Goal: Task Accomplishment & Management: Manage account settings

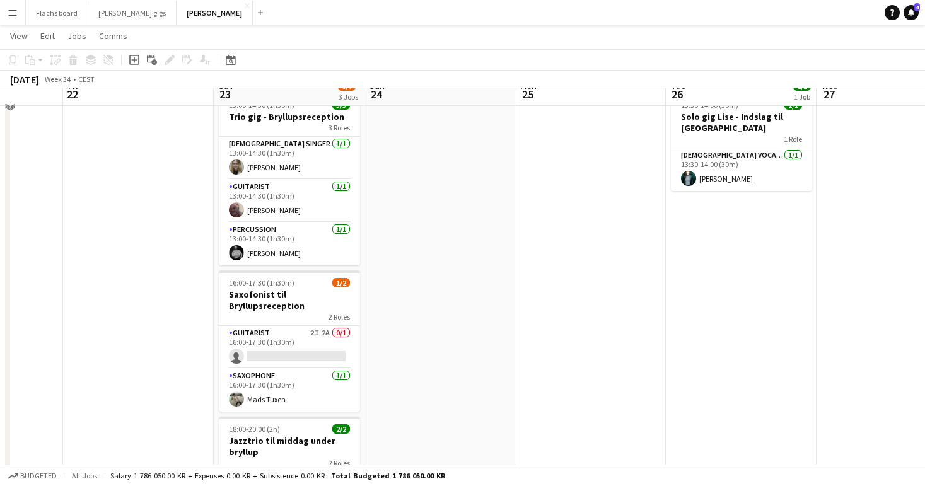
scroll to position [57, 0]
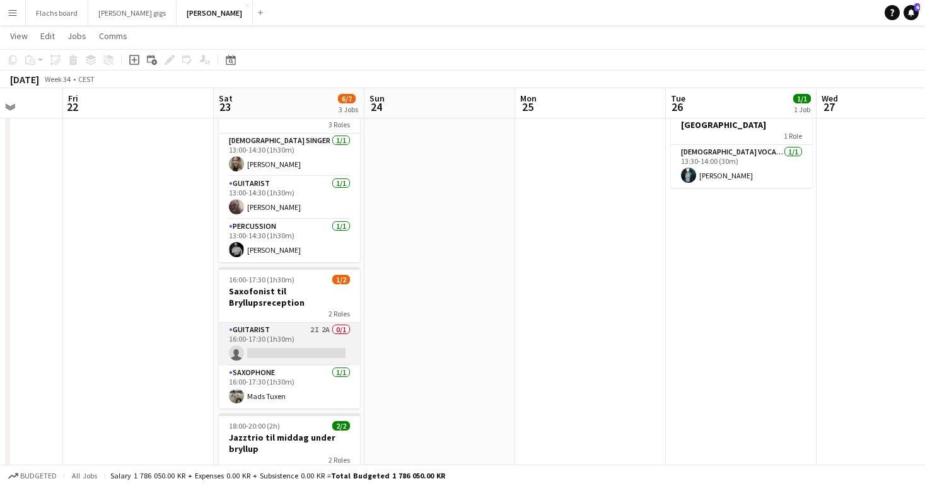
click at [321, 335] on app-card-role "Guitarist 2I 2A 0/1 16:00-17:30 (1h30m) single-neutral-actions" at bounding box center [289, 344] width 141 height 43
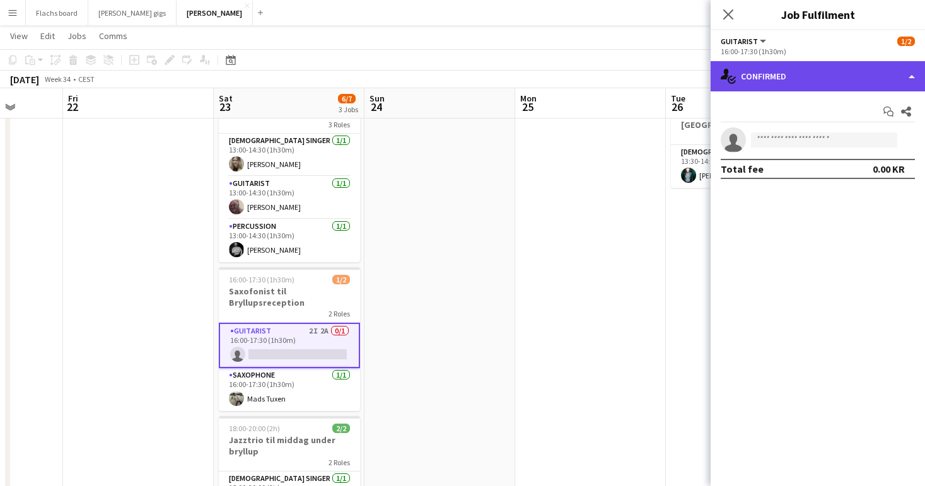
click at [823, 82] on div "single-neutral-actions-check-2 Confirmed" at bounding box center [817, 76] width 214 height 30
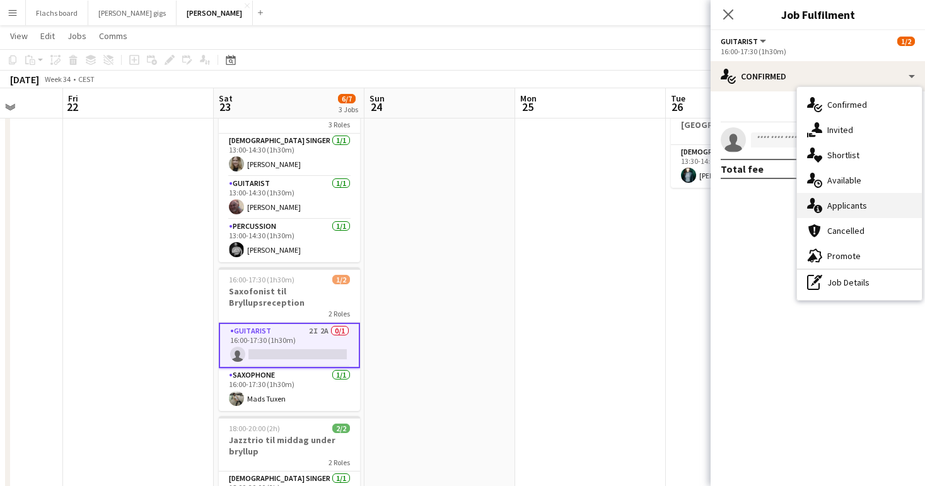
click at [867, 203] on div "single-neutral-actions-information Applicants" at bounding box center [859, 205] width 125 height 25
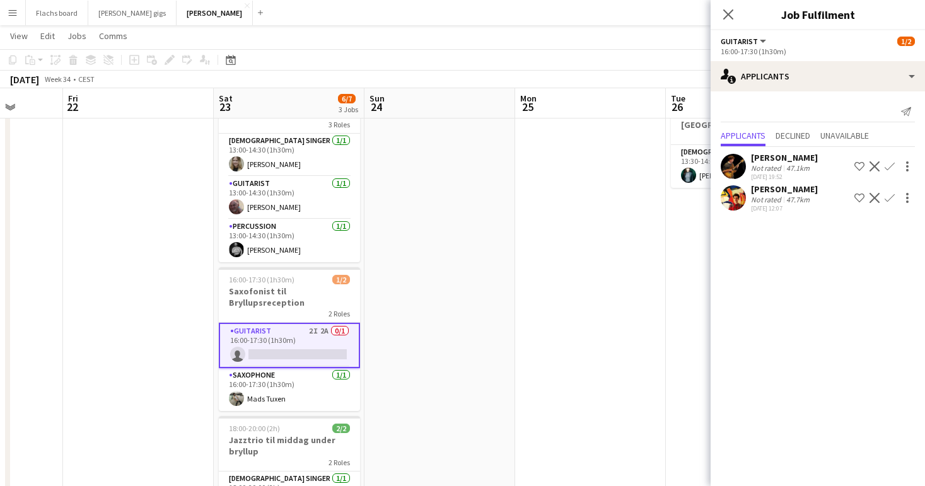
click at [785, 162] on div "[PERSON_NAME]" at bounding box center [784, 157] width 67 height 11
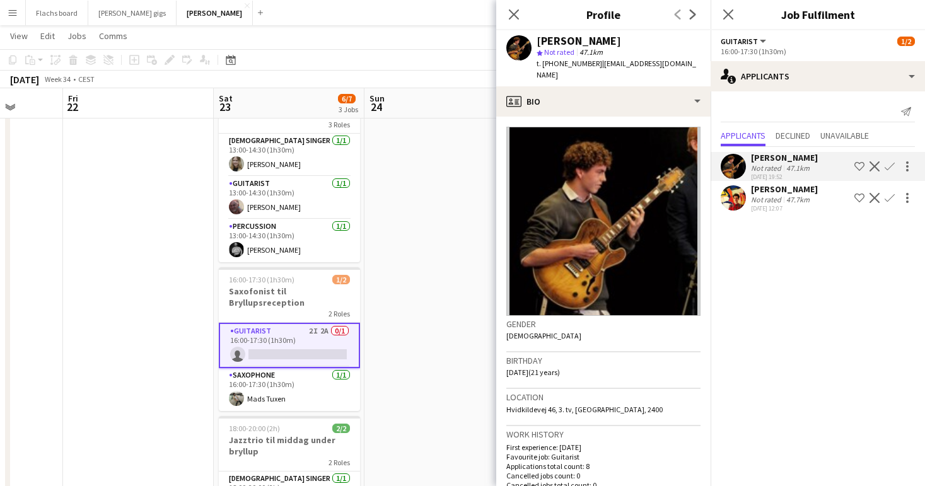
click at [770, 166] on div "Not rated" at bounding box center [767, 167] width 33 height 9
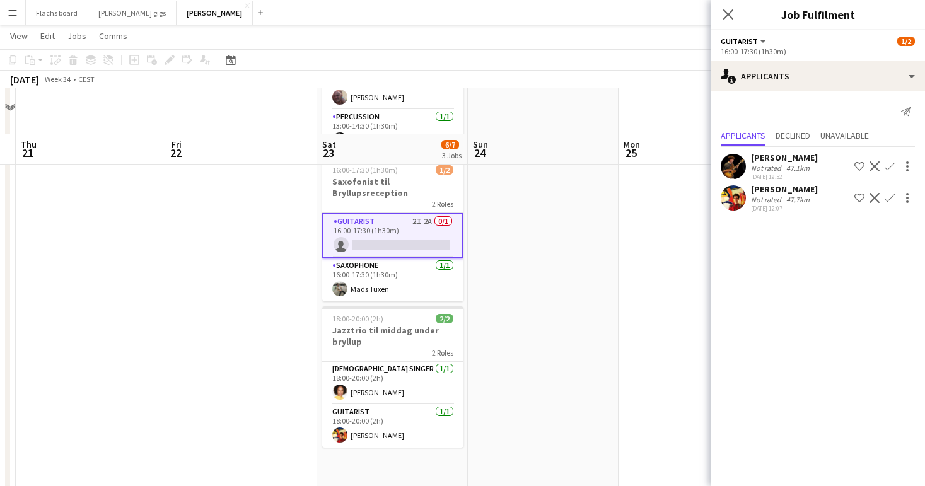
scroll to position [152, 0]
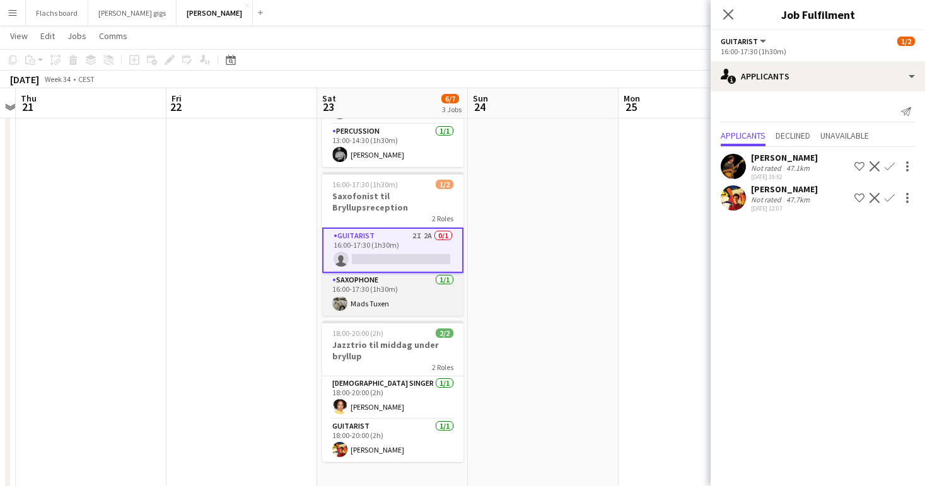
click at [449, 292] on app-card-role "Saxophone [DATE] 16:00-17:30 (1h30m) [PERSON_NAME]" at bounding box center [392, 294] width 141 height 43
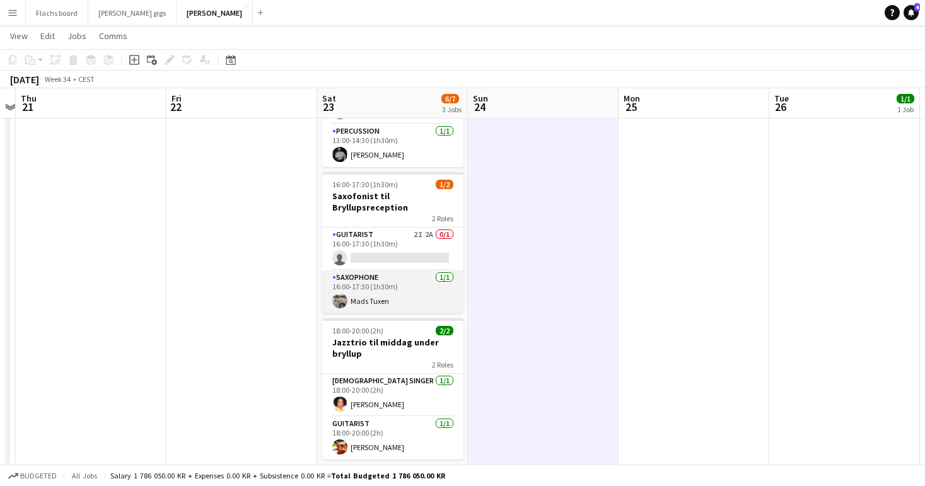
click at [378, 299] on app-card-role "Saxophone [DATE] 16:00-17:30 (1h30m) [PERSON_NAME]" at bounding box center [392, 291] width 141 height 43
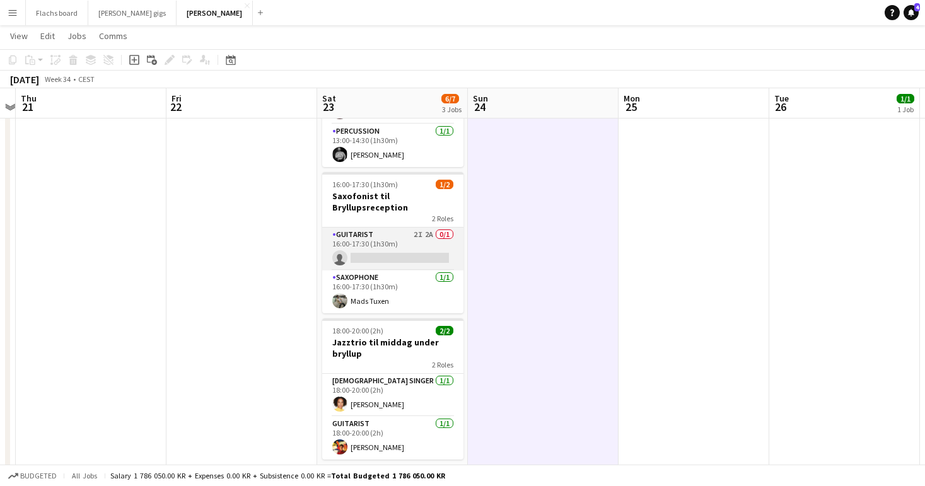
click at [381, 247] on app-card-role "Guitarist 2I 2A 0/1 16:00-17:30 (1h30m) single-neutral-actions" at bounding box center [392, 249] width 141 height 43
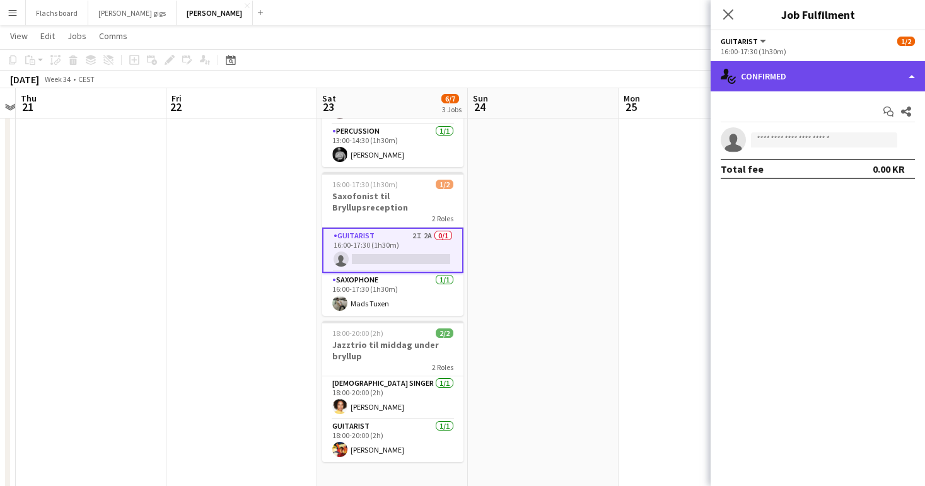
click at [804, 64] on div "single-neutral-actions-check-2 Confirmed" at bounding box center [817, 76] width 214 height 30
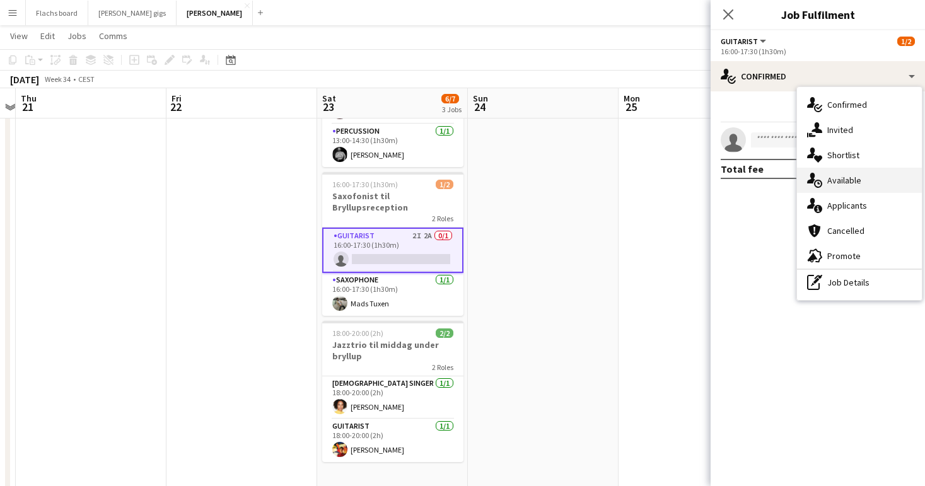
click at [873, 182] on div "single-neutral-actions-upload Available" at bounding box center [859, 180] width 125 height 25
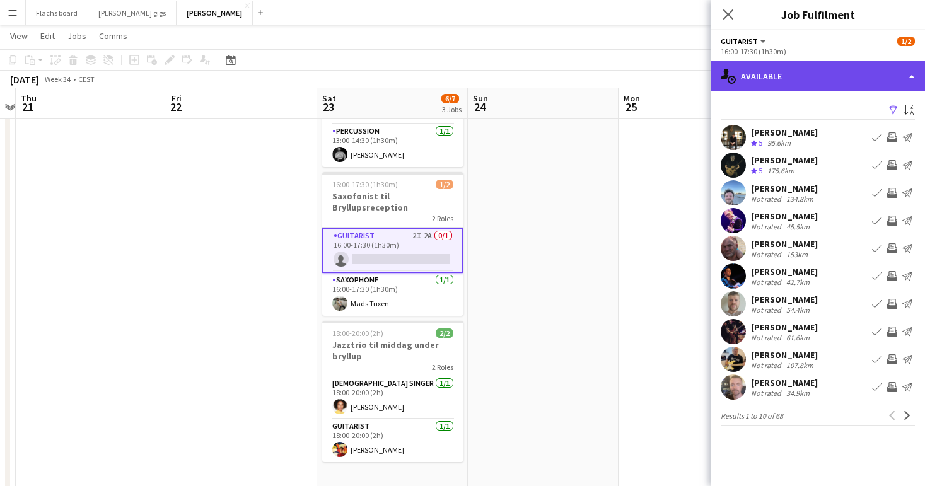
click at [818, 83] on div "single-neutral-actions-upload Available" at bounding box center [817, 76] width 214 height 30
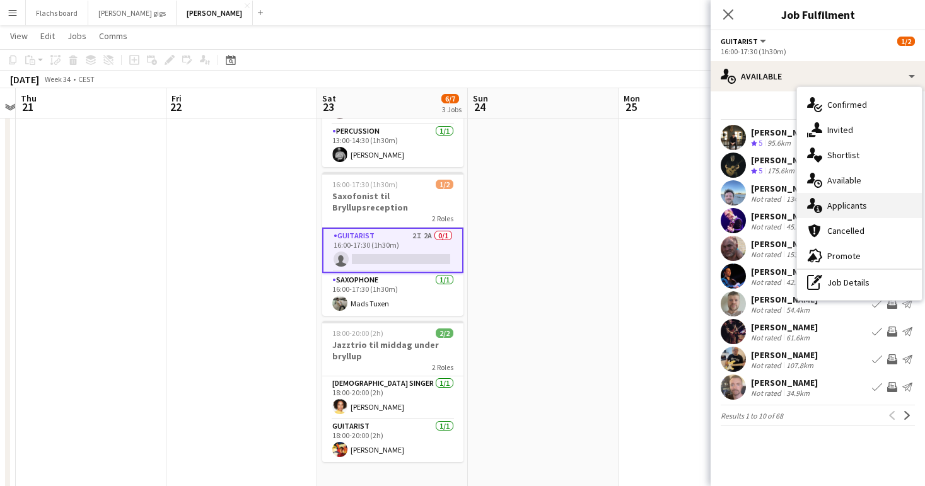
click at [828, 206] on div "single-neutral-actions-information Applicants" at bounding box center [859, 205] width 125 height 25
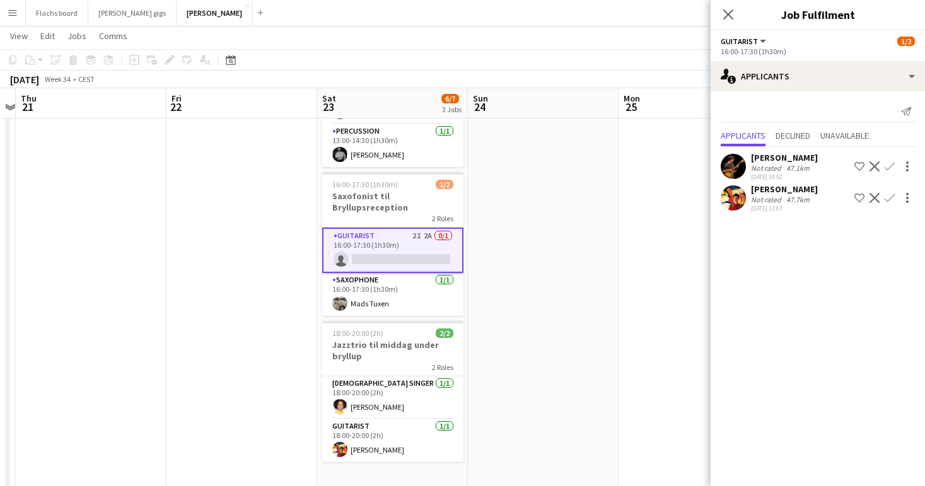
click at [808, 163] on div "47.1km" at bounding box center [798, 167] width 28 height 9
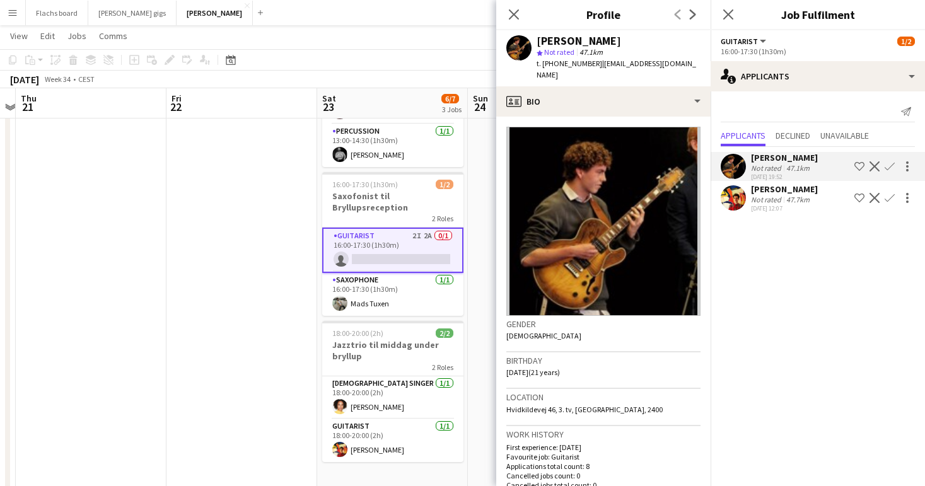
click at [808, 163] on div "47.1km" at bounding box center [798, 167] width 28 height 9
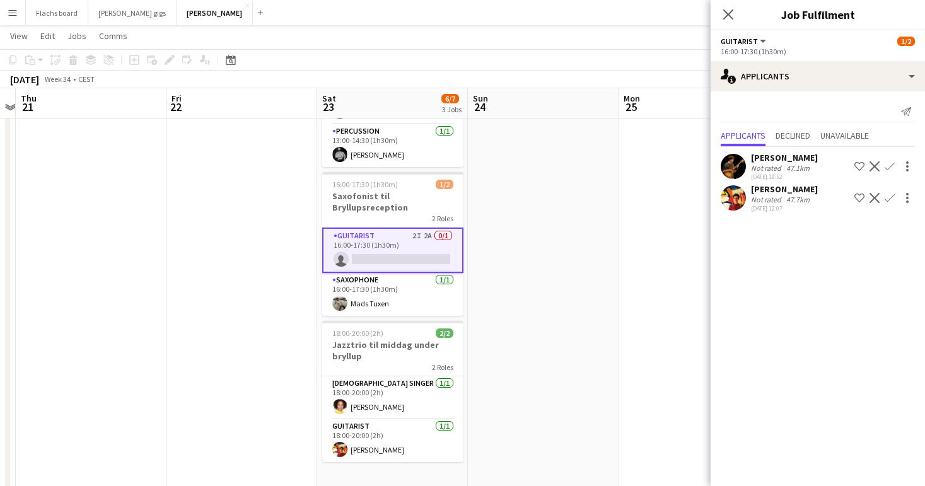
click at [895, 167] on button "Confirm" at bounding box center [889, 166] width 15 height 15
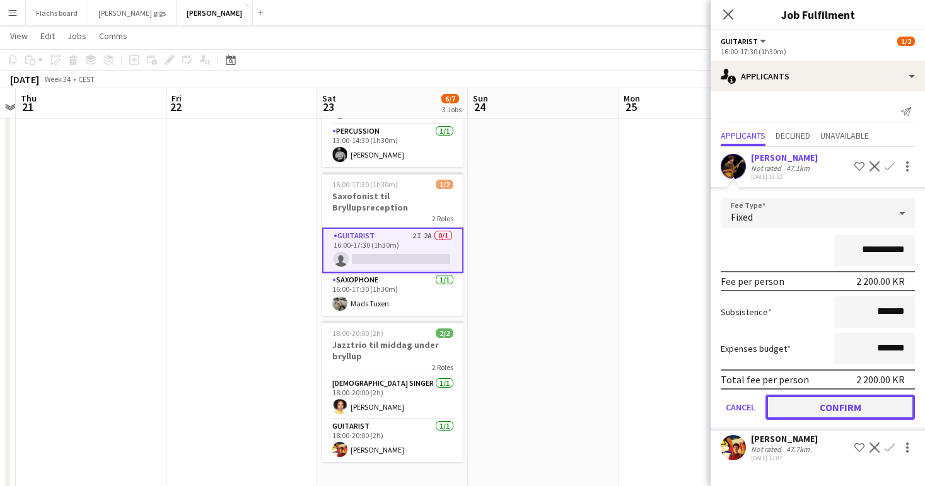
click at [837, 410] on button "Confirm" at bounding box center [839, 407] width 149 height 25
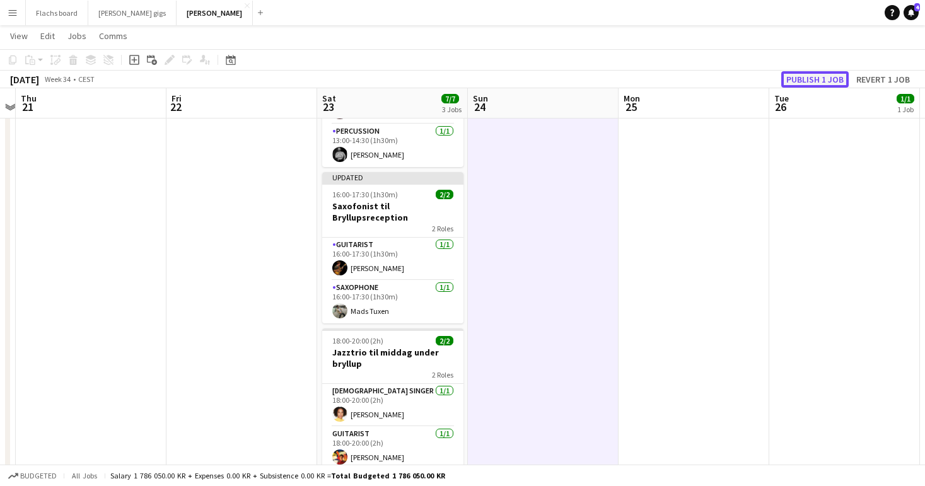
click at [824, 86] on button "Publish 1 job" at bounding box center [814, 79] width 67 height 16
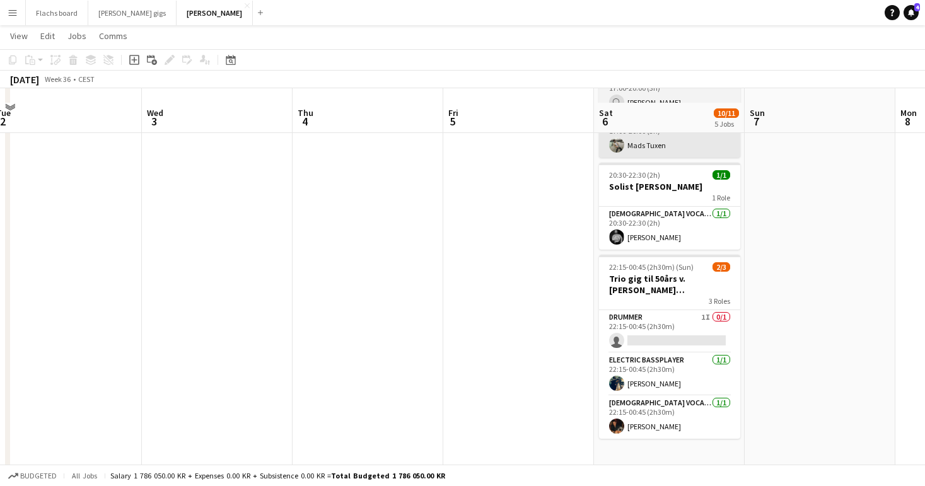
scroll to position [469, 0]
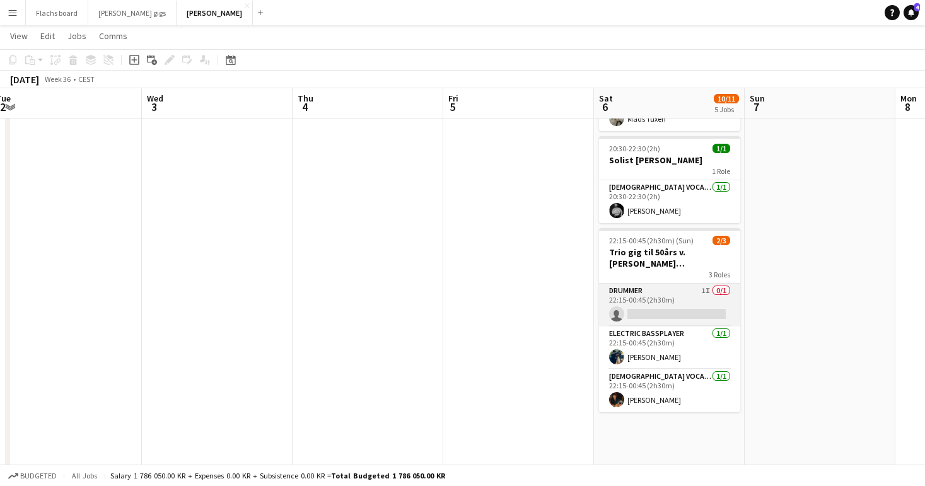
click at [639, 295] on app-card-role "Drummer 1I 0/1 22:15-00:45 (2h30m) single-neutral-actions" at bounding box center [669, 305] width 141 height 43
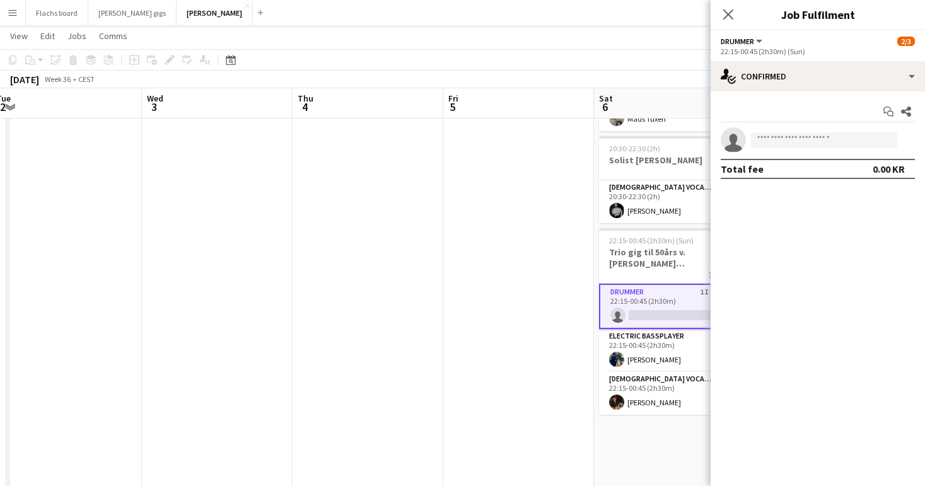
click at [494, 384] on app-date-cell at bounding box center [518, 369] width 151 height 1394
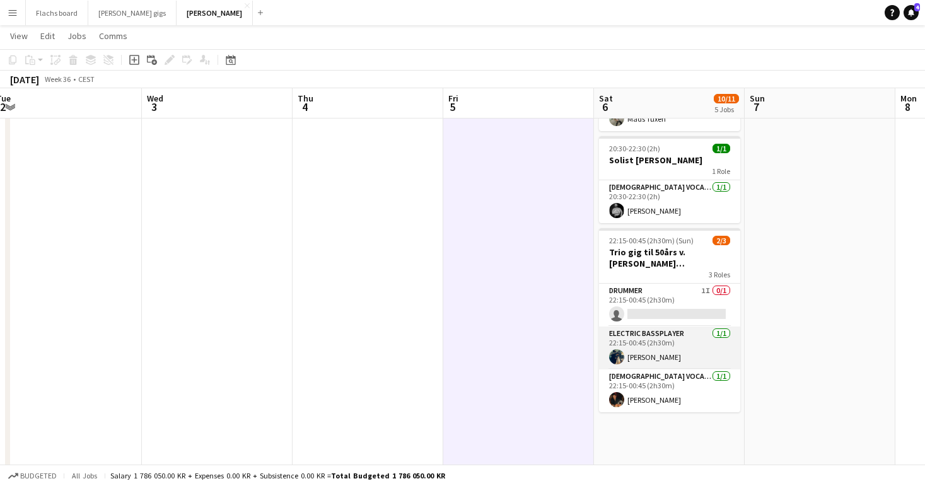
click at [639, 347] on app-card-role "Electric Bassplayer [DATE] 22:15-00:45 (2h30m) [PERSON_NAME]" at bounding box center [669, 348] width 141 height 43
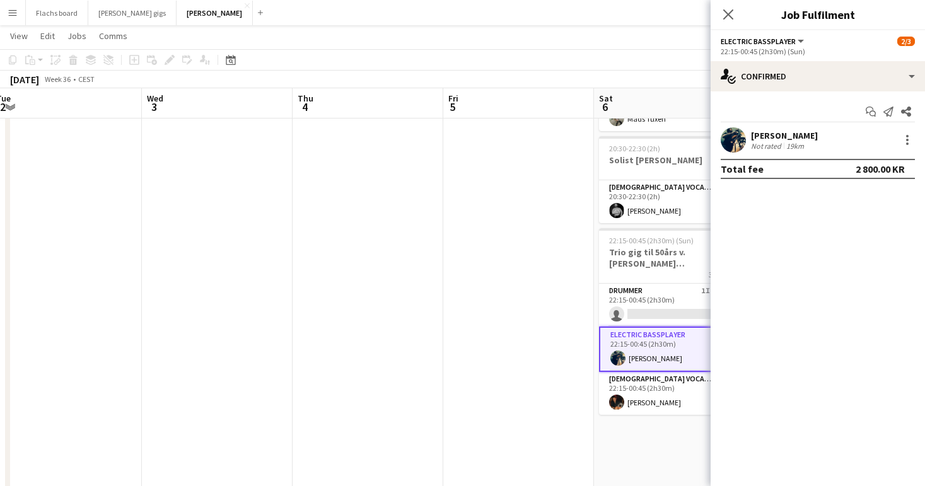
click at [565, 355] on app-date-cell at bounding box center [518, 369] width 151 height 1394
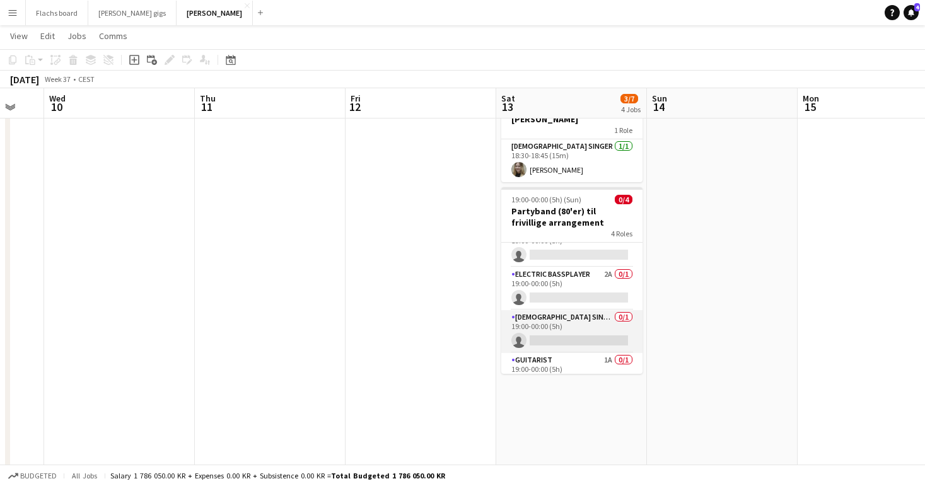
scroll to position [40, 0]
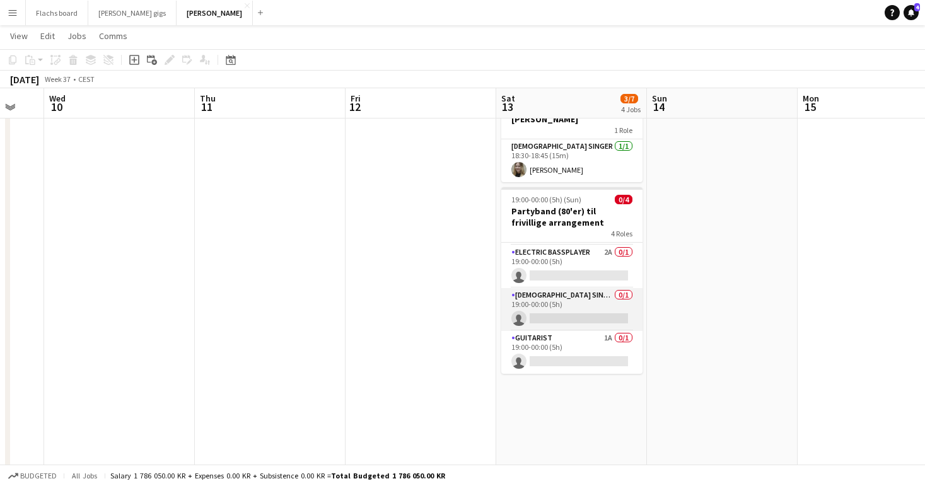
click at [550, 331] on app-card-role "Guitarist 1A 0/1 19:00-00:00 (5h) single-neutral-actions" at bounding box center [571, 352] width 141 height 43
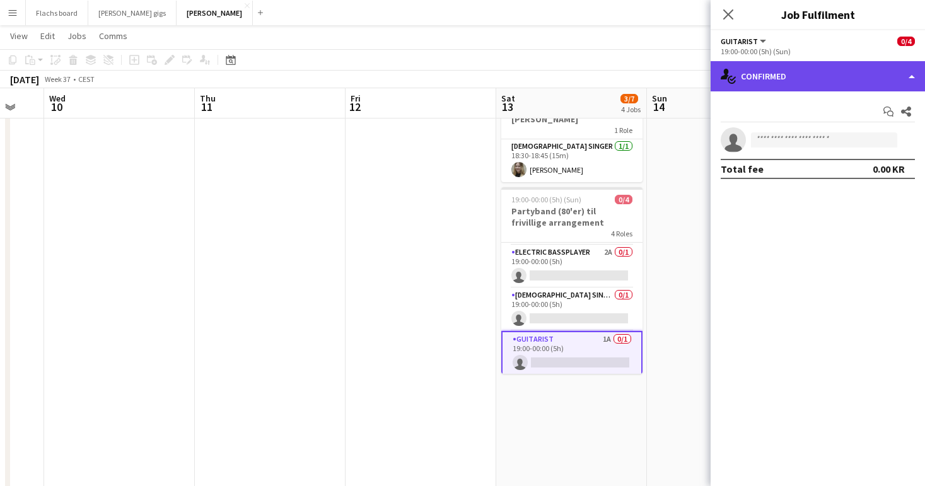
click at [772, 75] on div "single-neutral-actions-check-2 Confirmed" at bounding box center [817, 76] width 214 height 30
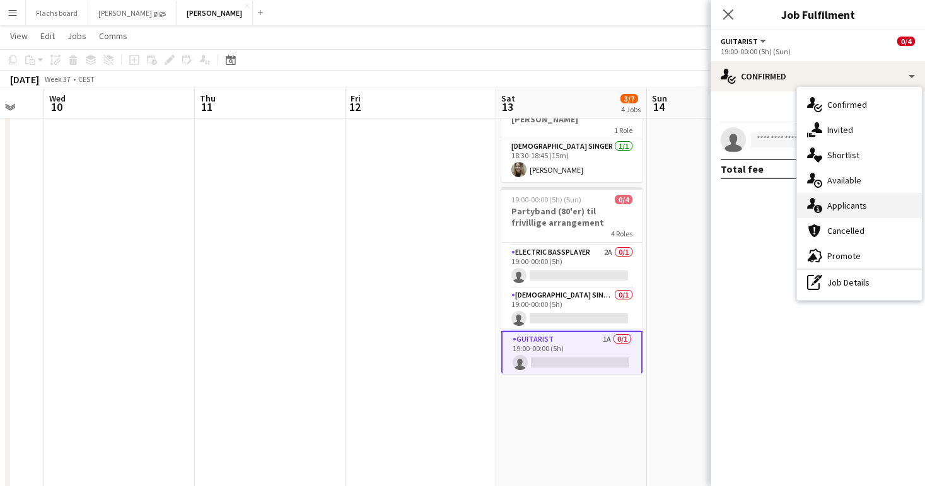
click at [839, 211] on div "single-neutral-actions-information Applicants" at bounding box center [859, 205] width 125 height 25
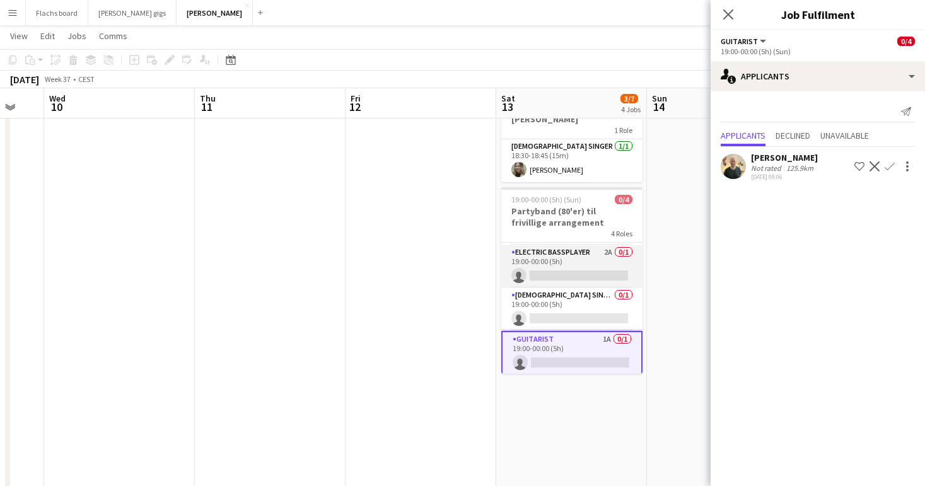
click at [577, 250] on app-card-role "Electric Bassplayer 2A 0/1 19:00-00:00 (5h) single-neutral-actions" at bounding box center [571, 266] width 141 height 43
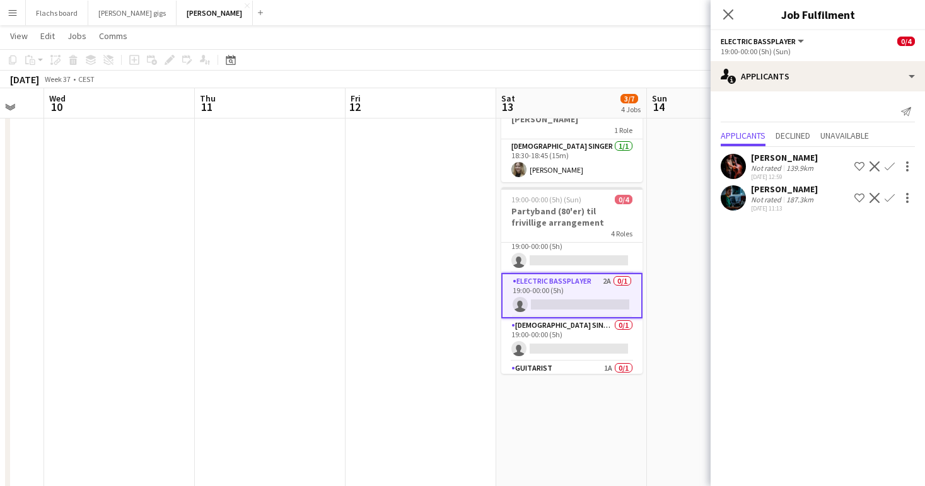
scroll to position [0, 0]
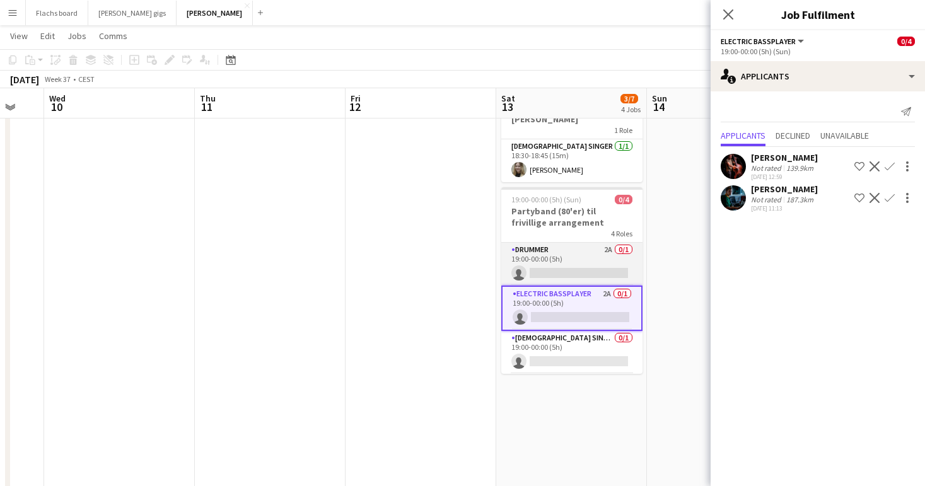
click at [545, 246] on app-card-role "Drummer 2A 0/1 19:00-00:00 (5h) single-neutral-actions" at bounding box center [571, 264] width 141 height 43
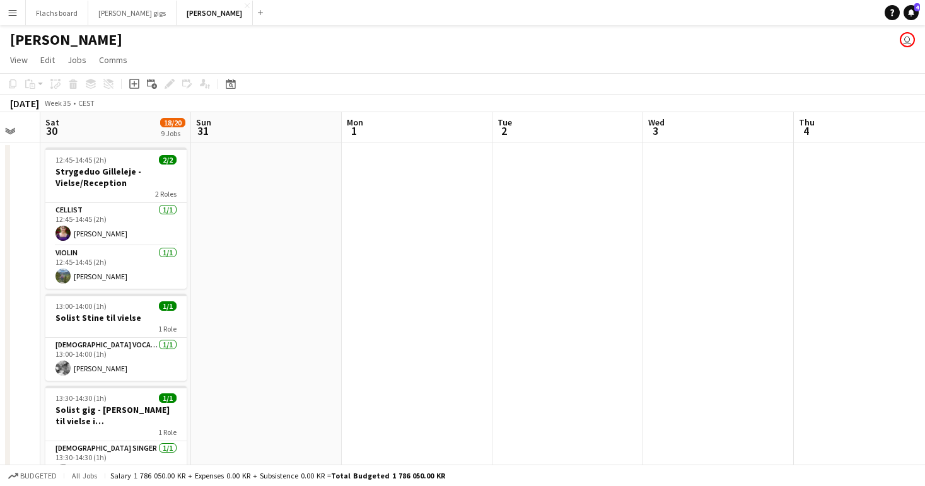
scroll to position [0, 374]
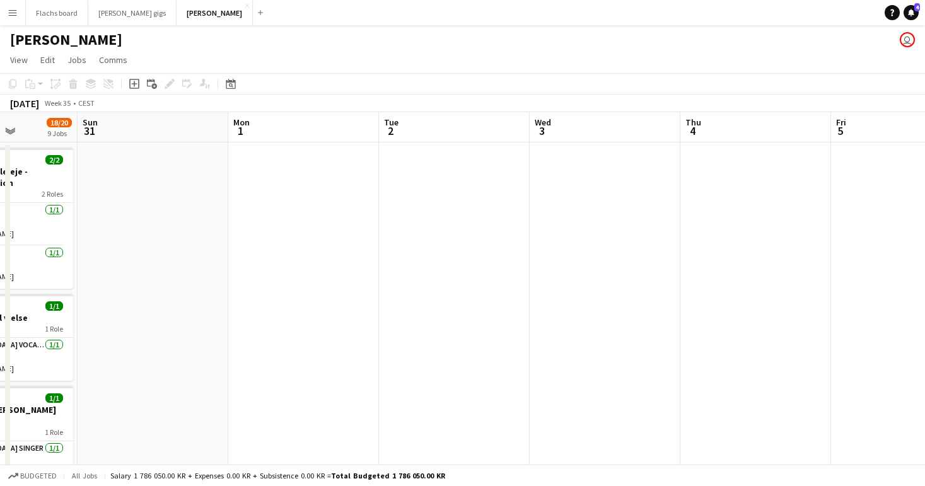
click at [3, 7] on button "Menu" at bounding box center [12, 12] width 25 height 25
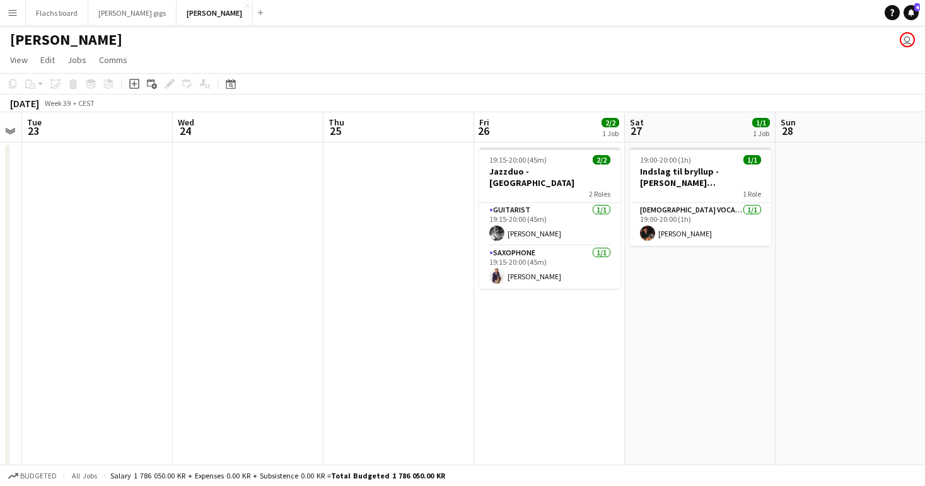
scroll to position [0, 393]
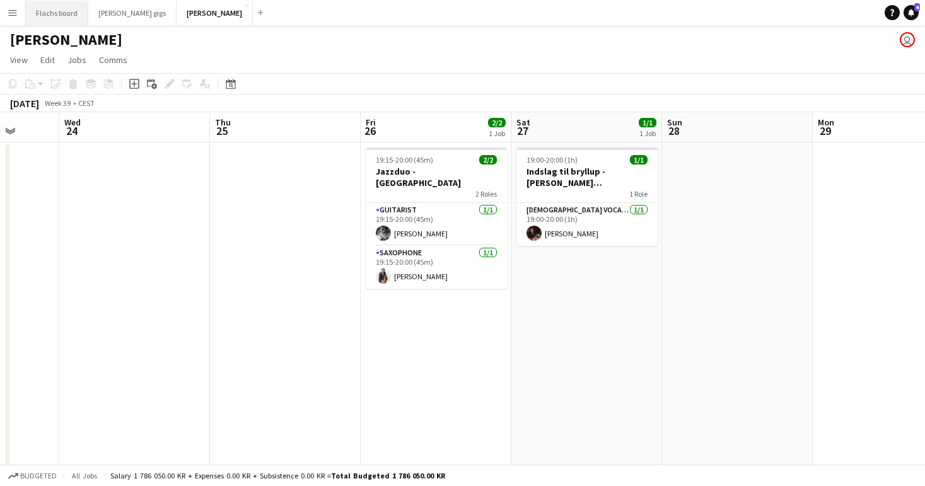
click at [55, 8] on button "Flachs board Close" at bounding box center [57, 13] width 62 height 25
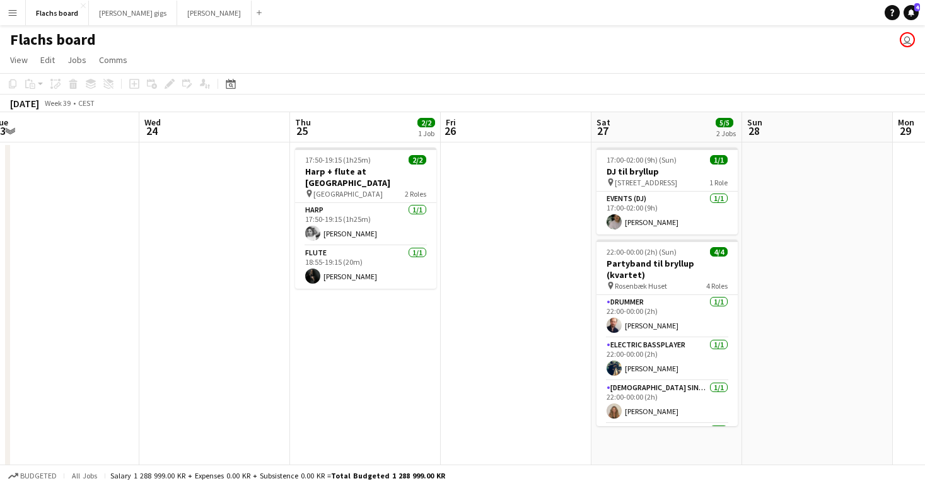
scroll to position [0, 310]
